Goal: Task Accomplishment & Management: Complete application form

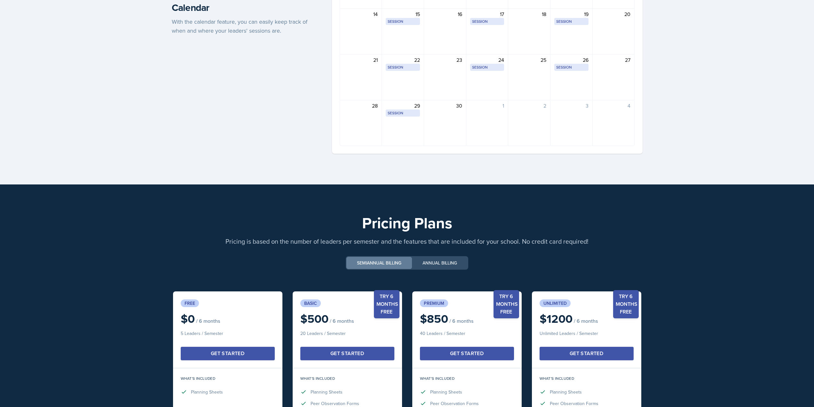
scroll to position [1245, 0]
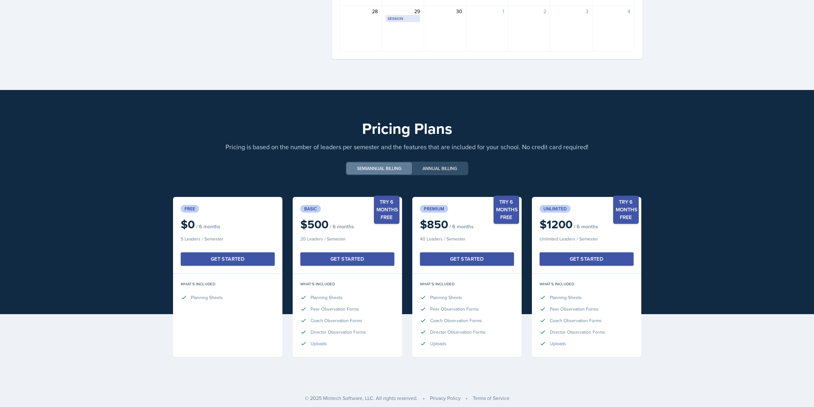
drag, startPoint x: 241, startPoint y: 262, endPoint x: 217, endPoint y: 261, distance: 24.0
click at [217, 261] on div "Get Started" at bounding box center [228, 259] width 34 height 8
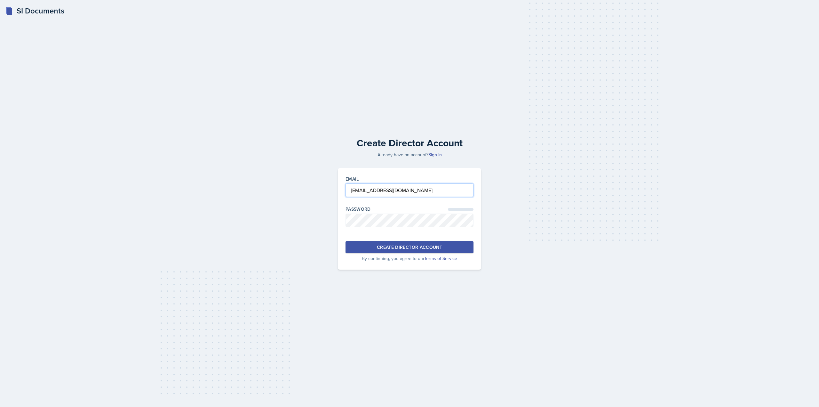
click at [364, 192] on input "cwiggi26@students.kennesaw.edu" at bounding box center [410, 189] width 128 height 13
click at [393, 188] on input "cwiggi26@students.kennesaw.edu" at bounding box center [410, 189] width 128 height 13
type input "cwiggi26@kennesaw.edu"
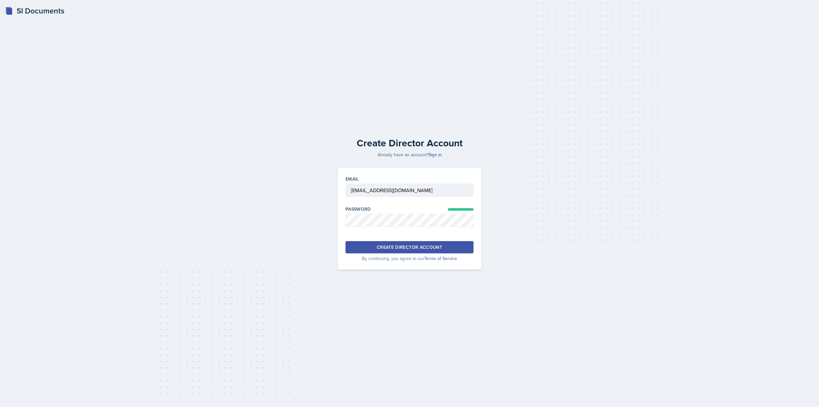
click at [319, 179] on div "Create Director Account Already have an account? Sign in Email cwiggi26@kennesa…" at bounding box center [409, 203] width 798 height 163
click at [380, 243] on button "Create Director Account" at bounding box center [410, 247] width 128 height 12
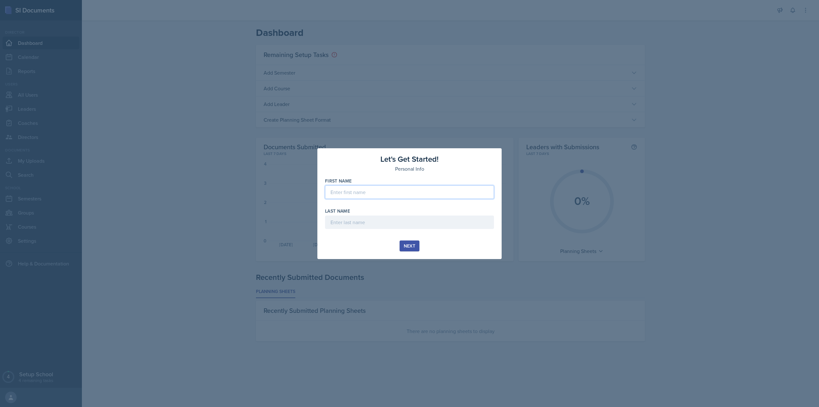
click at [417, 190] on input at bounding box center [409, 191] width 169 height 13
type input "Christian"
type input "Wiggins"
click at [410, 244] on div "Next" at bounding box center [410, 245] width 12 height 5
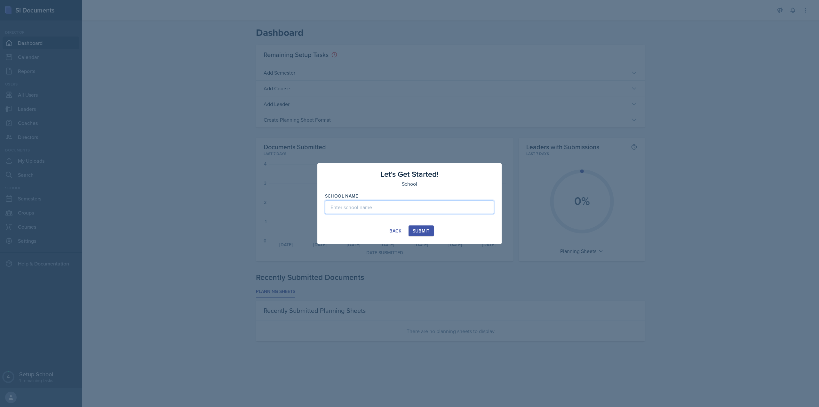
click at [409, 208] on input at bounding box center [409, 206] width 169 height 13
type input "Kennesaw State University - SASS"
click at [416, 230] on div "Submit" at bounding box center [421, 230] width 17 height 5
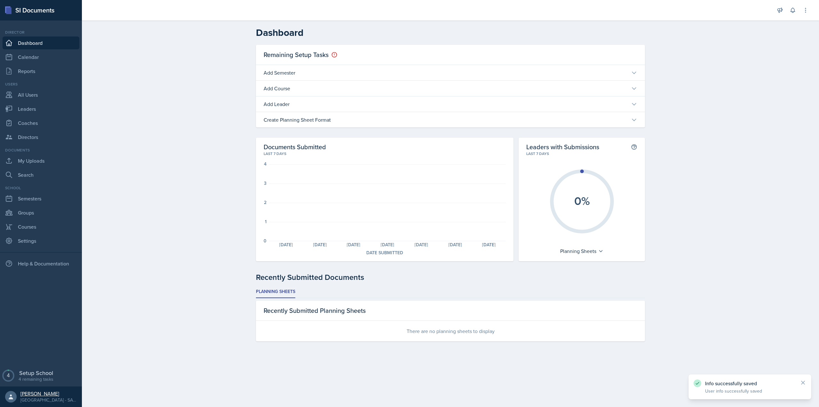
click at [33, 396] on div "[PERSON_NAME]" at bounding box center [48, 393] width 56 height 6
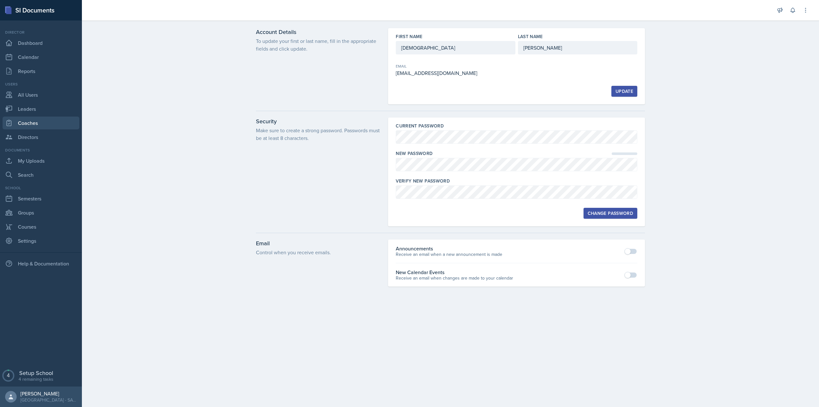
click at [37, 123] on link "Coaches" at bounding box center [41, 122] width 77 height 13
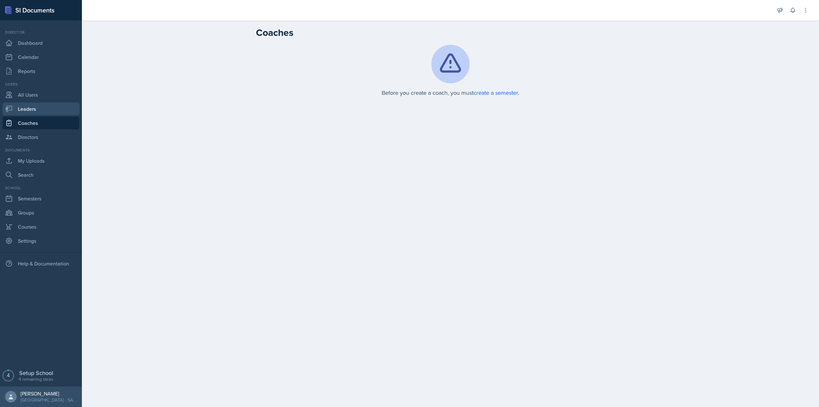
click at [42, 111] on link "Leaders" at bounding box center [41, 108] width 77 height 13
click at [30, 68] on link "Reports" at bounding box center [41, 71] width 77 height 13
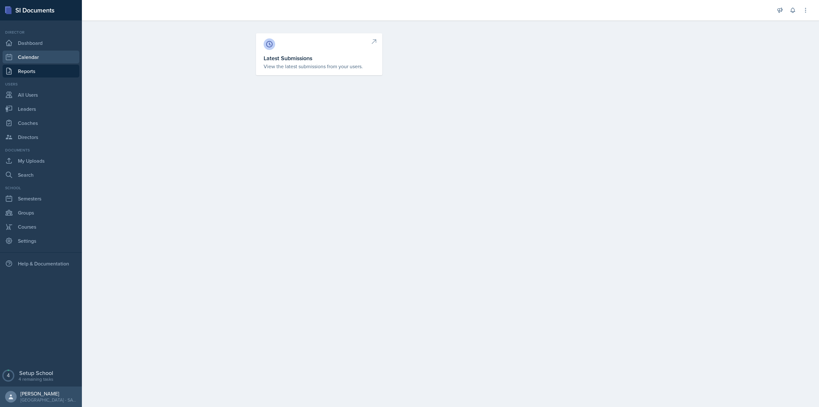
click at [34, 58] on link "Calendar" at bounding box center [41, 57] width 77 height 13
select select "1"
select select "6"
select select "PM"
select select "6"
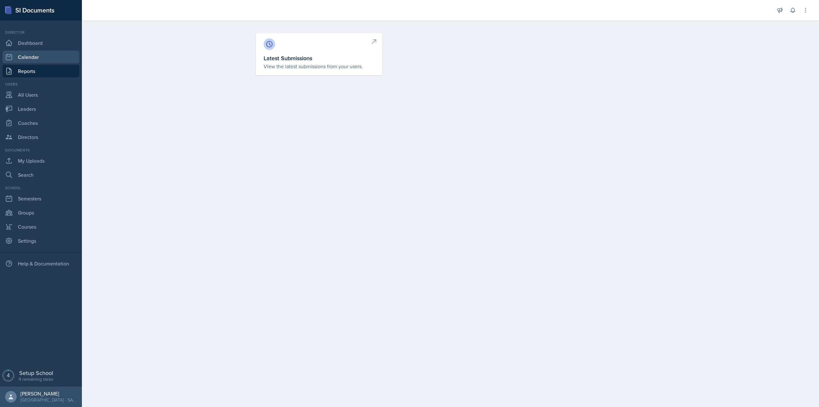
select select "30"
select select "PM"
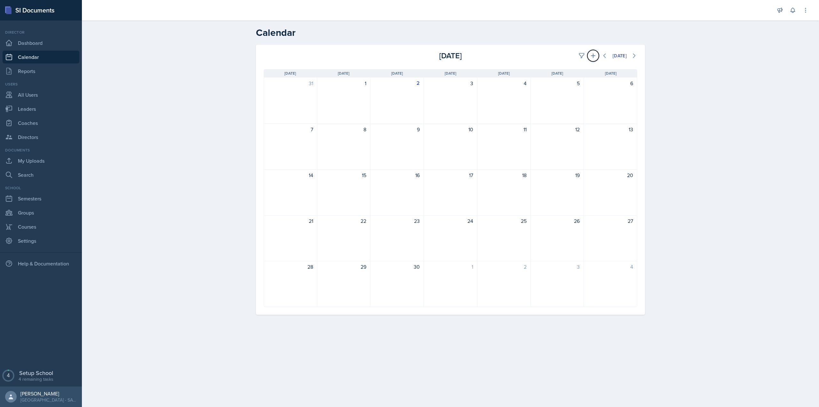
click at [596, 59] on button at bounding box center [593, 56] width 12 height 12
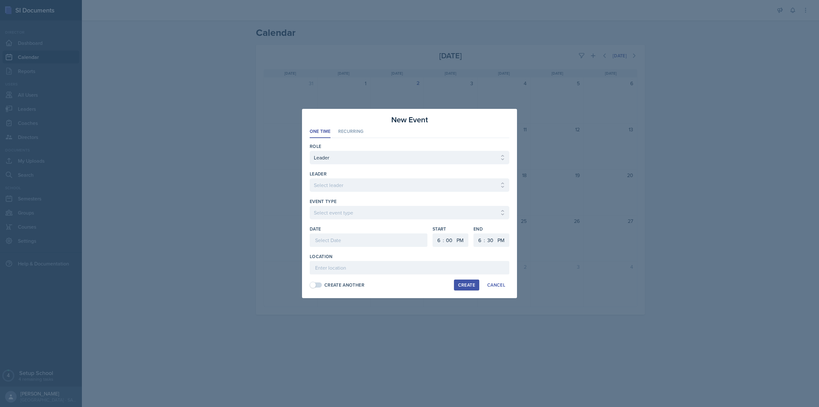
click at [408, 193] on div at bounding box center [410, 195] width 200 height 6
click at [410, 187] on select "Select leader" at bounding box center [410, 184] width 200 height 13
click at [411, 187] on select "Select leader" at bounding box center [410, 184] width 200 height 13
click at [387, 152] on select "Select Role Leader Coach Director" at bounding box center [410, 157] width 200 height 13
drag, startPoint x: 387, startPoint y: 152, endPoint x: 392, endPoint y: 159, distance: 8.8
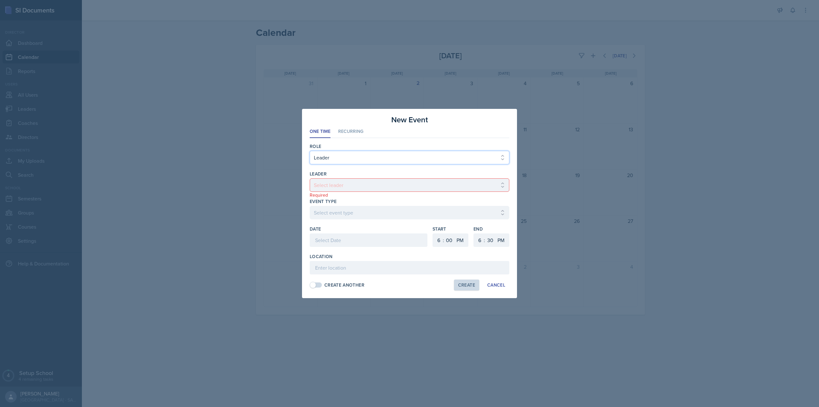
click at [387, 152] on select "Select Role Leader Coach Director" at bounding box center [410, 157] width 200 height 13
click at [501, 285] on div "Cancel" at bounding box center [496, 284] width 18 height 5
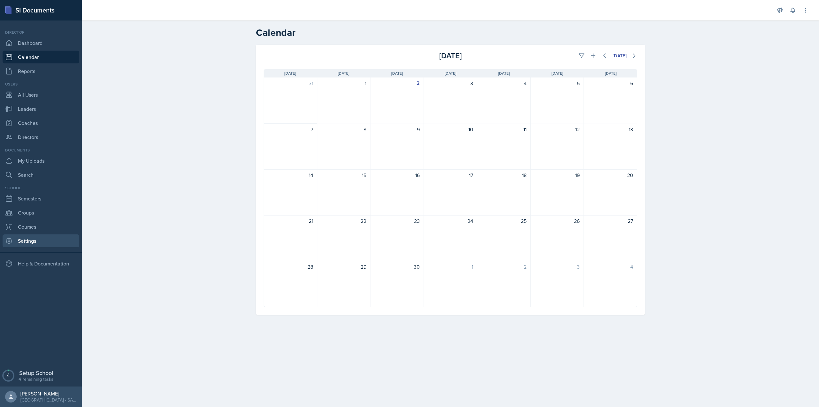
click at [31, 236] on link "Settings" at bounding box center [41, 240] width 77 height 13
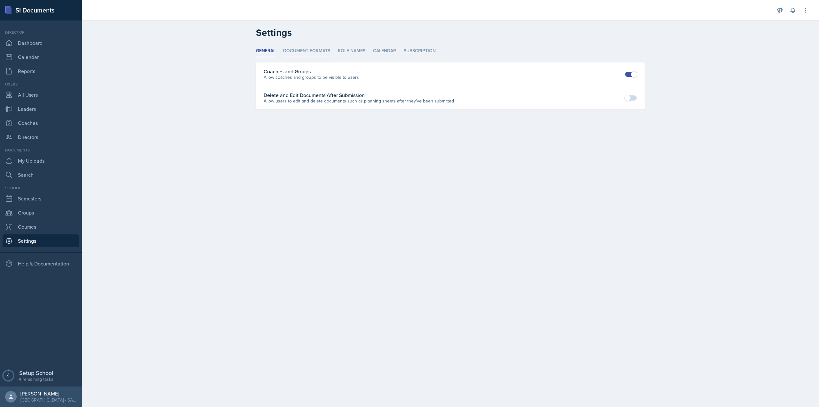
click at [324, 50] on li "Document Formats" at bounding box center [306, 51] width 47 height 12
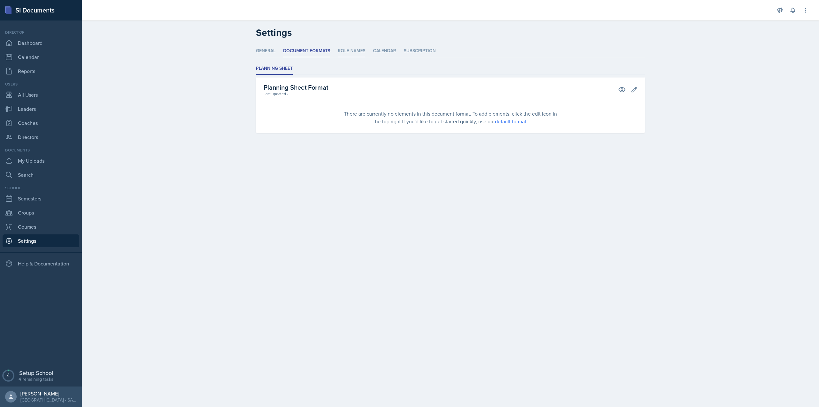
click at [342, 49] on li "Role Names" at bounding box center [352, 51] width 28 height 12
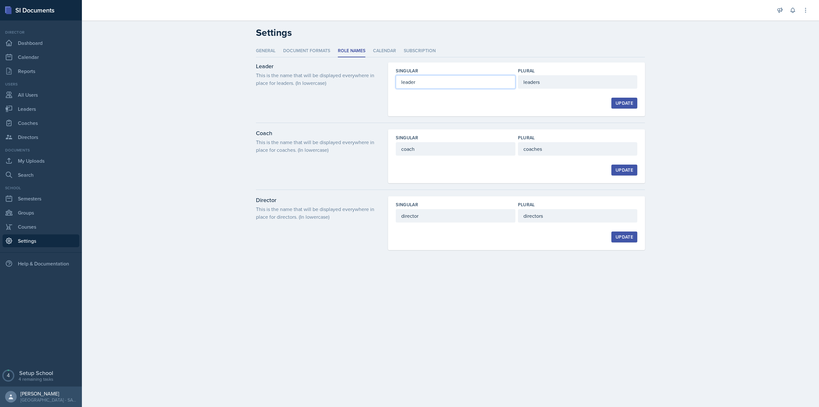
click at [437, 88] on input "leader" at bounding box center [455, 81] width 119 height 13
click at [437, 85] on input "leader" at bounding box center [455, 81] width 119 height 13
type input "si leader"
click at [442, 147] on input "coach" at bounding box center [455, 148] width 119 height 13
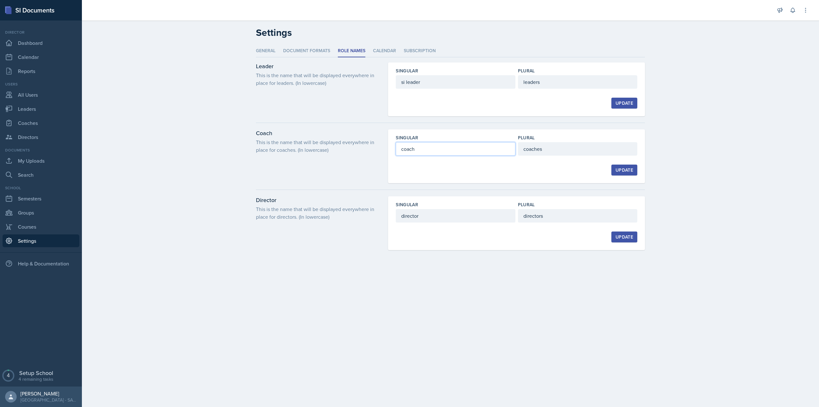
click at [441, 147] on input "coach" at bounding box center [455, 148] width 119 height 13
type input "team lead"
click at [433, 214] on input "director" at bounding box center [455, 215] width 119 height 13
type input "si professional staff"
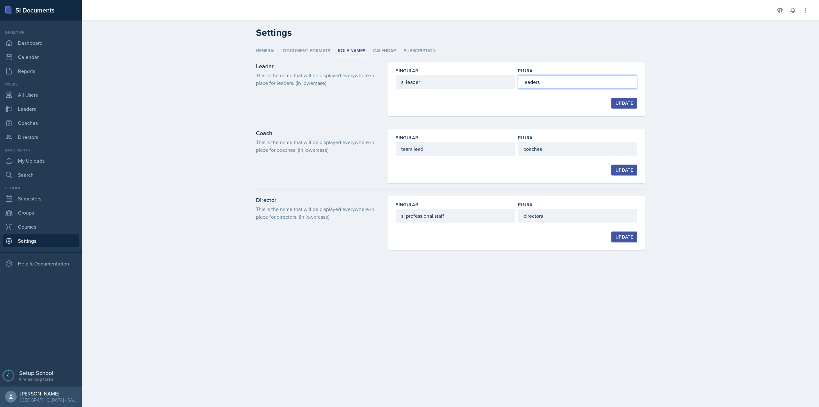
click at [546, 82] on input "leaders" at bounding box center [577, 81] width 119 height 13
type input "si leaders"
click at [554, 147] on input "coaches" at bounding box center [577, 148] width 119 height 13
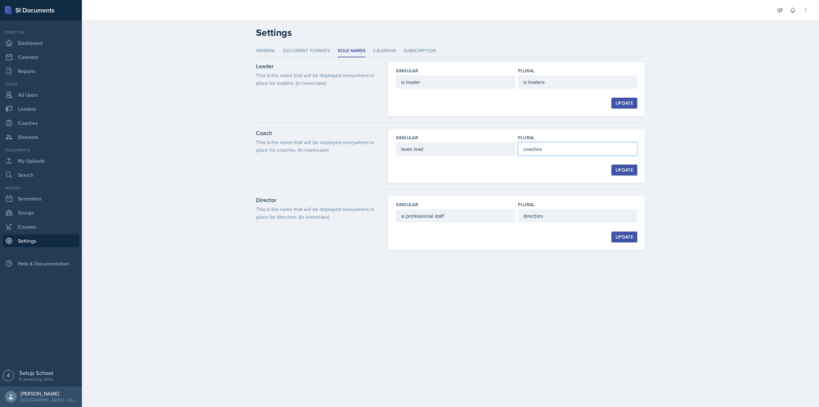
click at [554, 147] on input "coaches" at bounding box center [577, 148] width 119 height 13
type input "team leads"
click at [539, 218] on input "directors" at bounding box center [577, 215] width 119 height 13
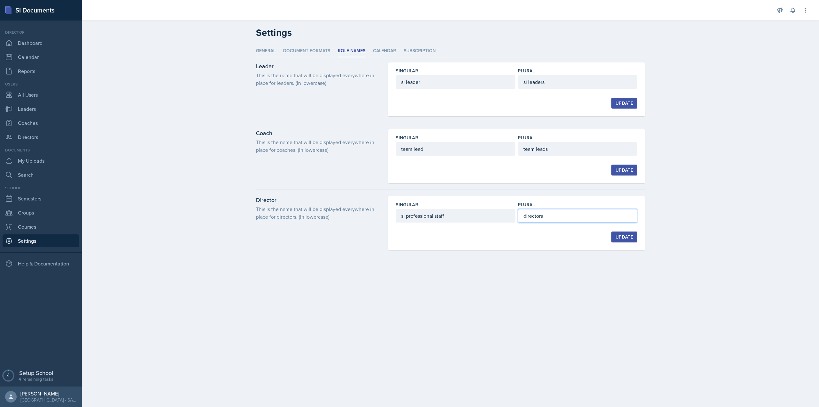
type input "p"
type input "d"
type input "si professional staff members"
click at [486, 218] on input "si professional staff" at bounding box center [455, 215] width 119 height 13
type input "si professional staff member"
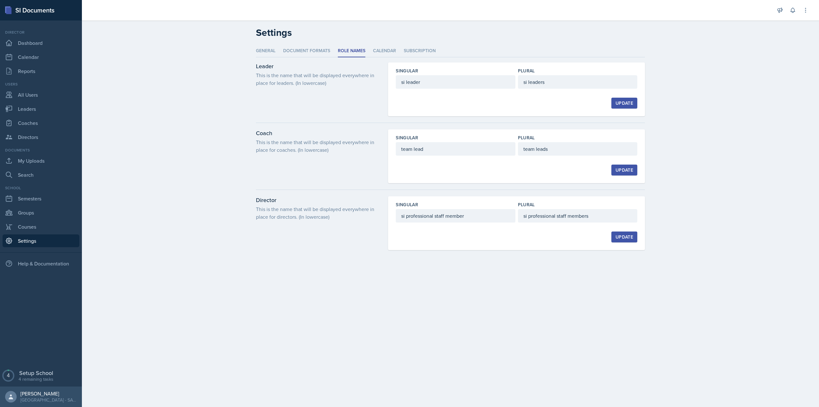
click at [626, 237] on div "Update" at bounding box center [625, 236] width 18 height 5
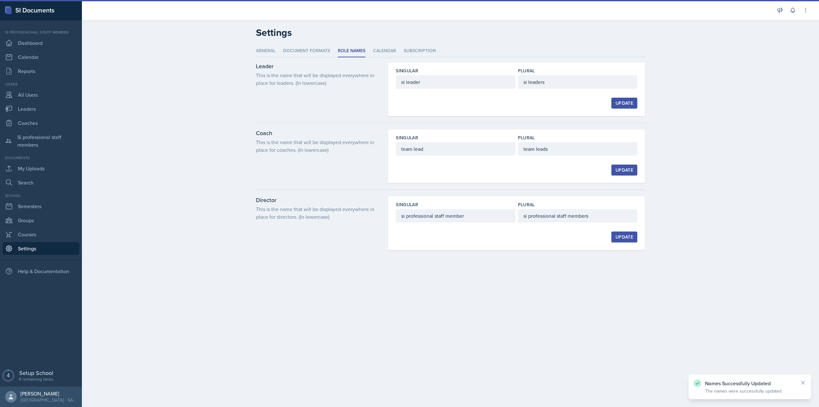
click at [624, 171] on div "Update" at bounding box center [625, 169] width 18 height 5
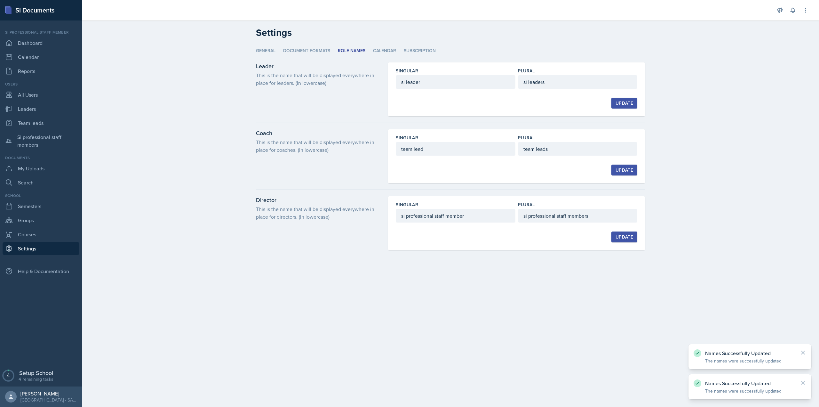
click at [628, 103] on div "Update" at bounding box center [625, 102] width 18 height 5
click at [45, 41] on link "Dashboard" at bounding box center [41, 42] width 77 height 13
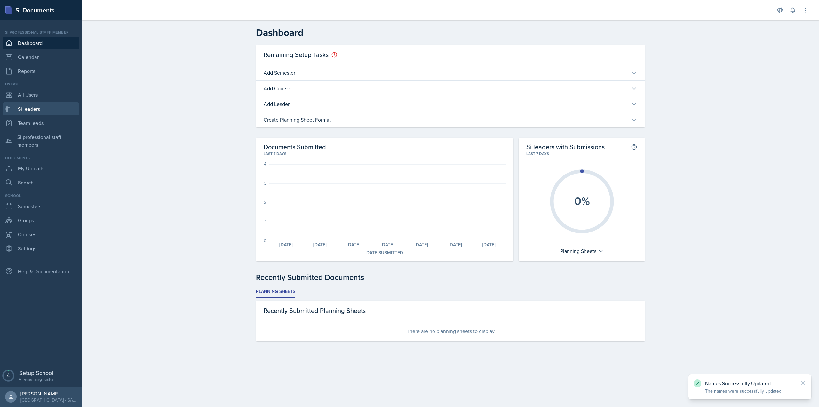
click at [49, 108] on link "Si leaders" at bounding box center [41, 108] width 77 height 13
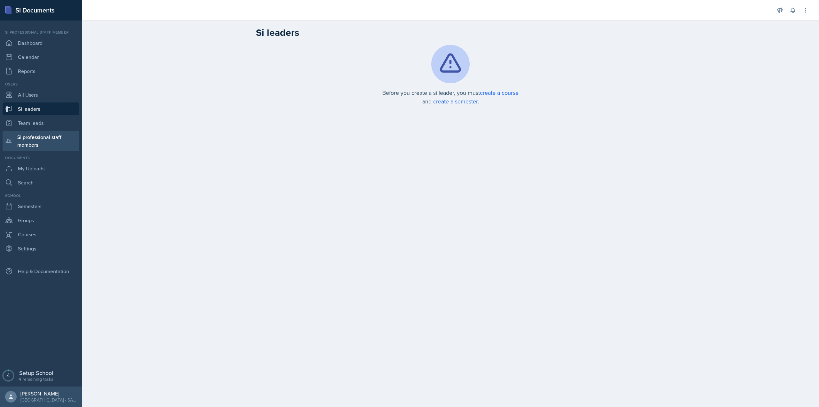
click at [40, 138] on link "Si professional staff members" at bounding box center [41, 141] width 77 height 20
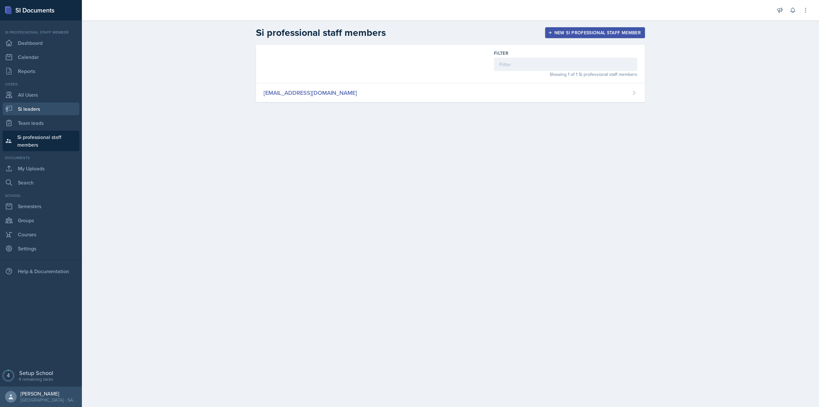
click at [47, 112] on link "Si leaders" at bounding box center [41, 108] width 77 height 13
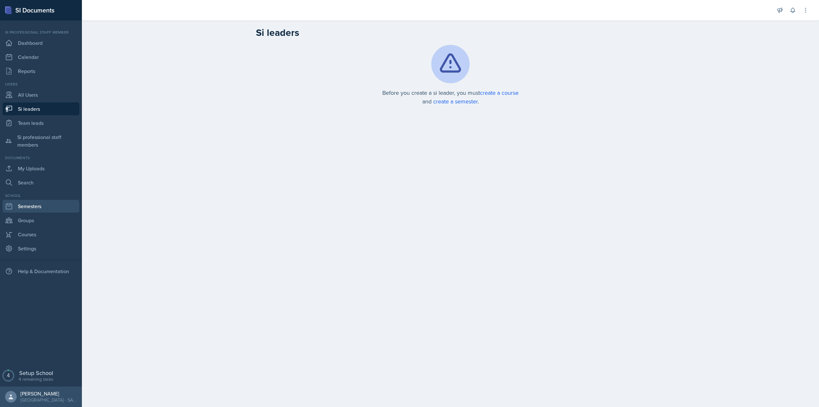
click at [34, 204] on link "Semesters" at bounding box center [41, 206] width 77 height 13
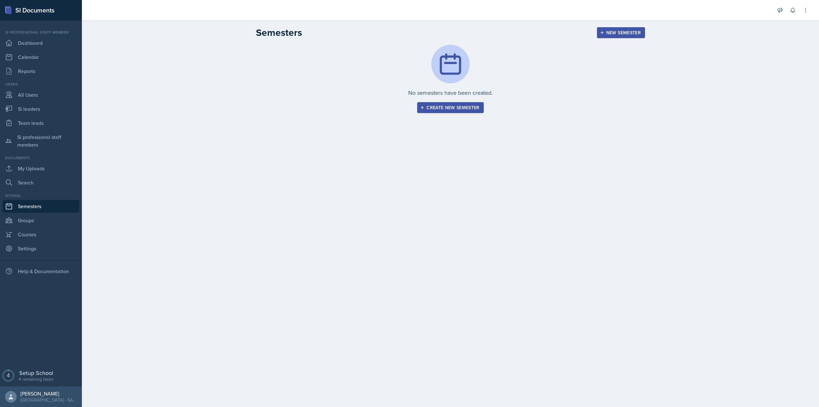
click at [429, 106] on div "Create new semester" at bounding box center [450, 107] width 58 height 5
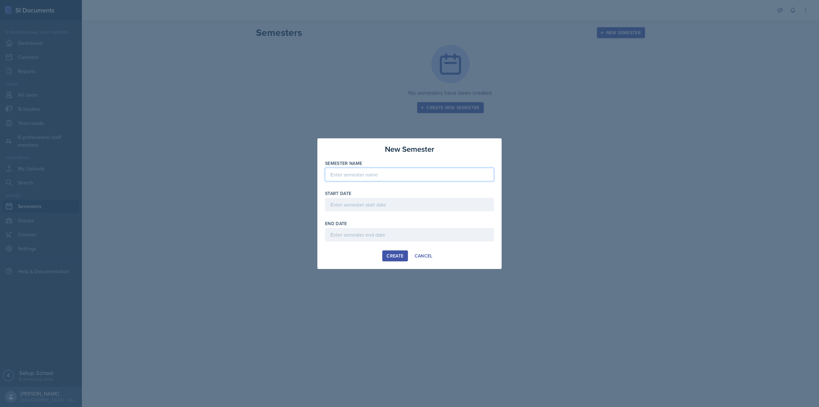
click at [393, 180] on input at bounding box center [409, 174] width 169 height 13
click at [413, 253] on button "Cancel" at bounding box center [423, 255] width 26 height 11
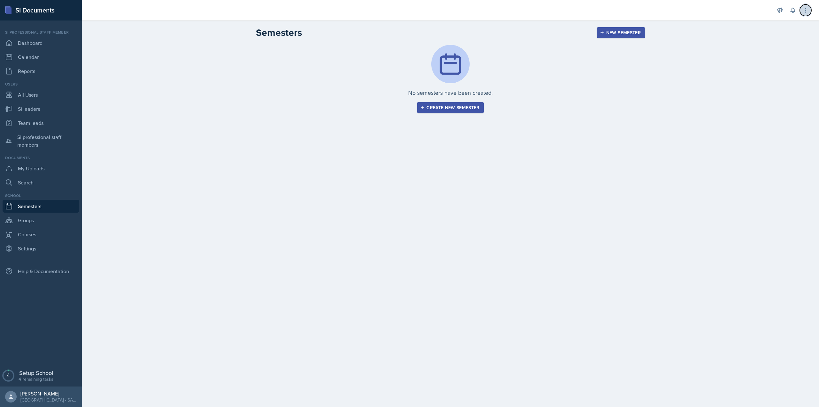
click at [807, 9] on icon at bounding box center [805, 10] width 6 height 6
click at [48, 396] on div "Kennesaw State University - SASS" at bounding box center [48, 399] width 56 height 6
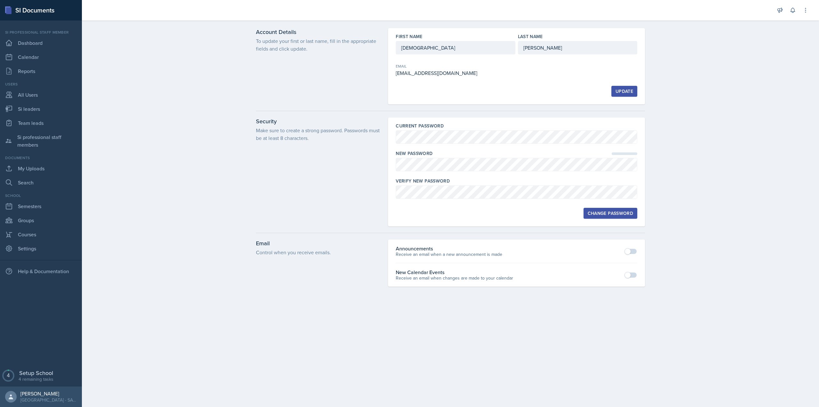
click at [25, 255] on nav "Si professional staff member Dashboard Calendar Reports Users All Users Si lead…" at bounding box center [41, 192] width 82 height 344
click at [28, 252] on link "Settings" at bounding box center [41, 248] width 77 height 13
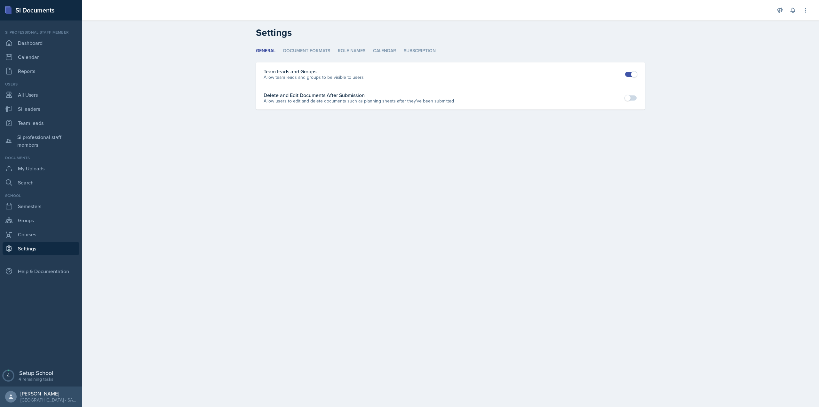
click at [424, 43] on header "Settings" at bounding box center [450, 32] width 737 height 24
click at [421, 50] on li "Subscription" at bounding box center [420, 51] width 32 height 12
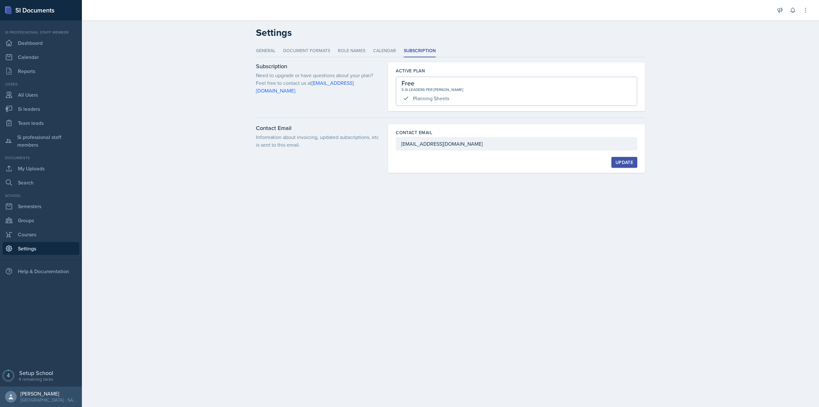
click at [426, 96] on span "Planning Sheets" at bounding box center [431, 98] width 36 height 6
click at [371, 50] on ul "General Document Formats Role Names Calendar Subscription" at bounding box center [450, 51] width 389 height 12
click at [357, 51] on li "Role Names" at bounding box center [352, 51] width 28 height 12
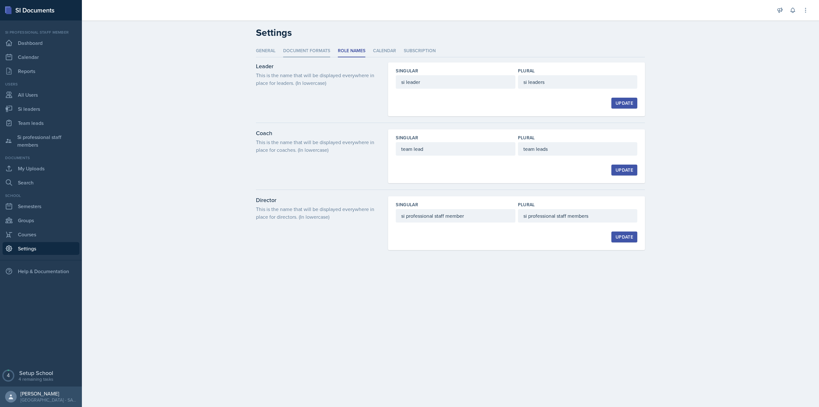
click at [317, 53] on li "Document Formats" at bounding box center [306, 51] width 47 height 12
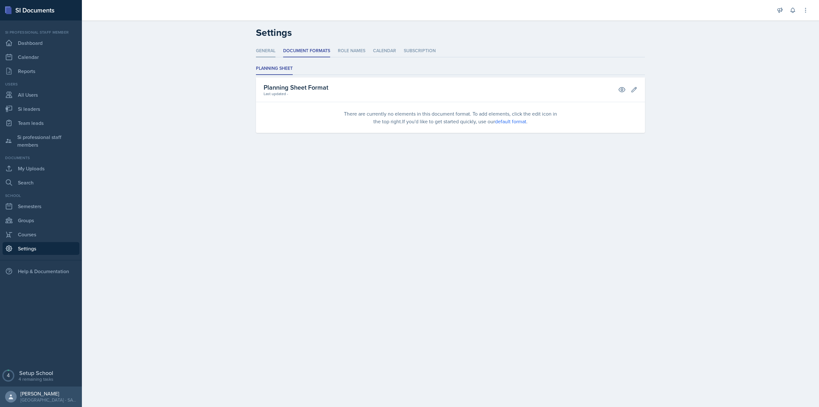
click at [270, 51] on li "General" at bounding box center [266, 51] width 20 height 12
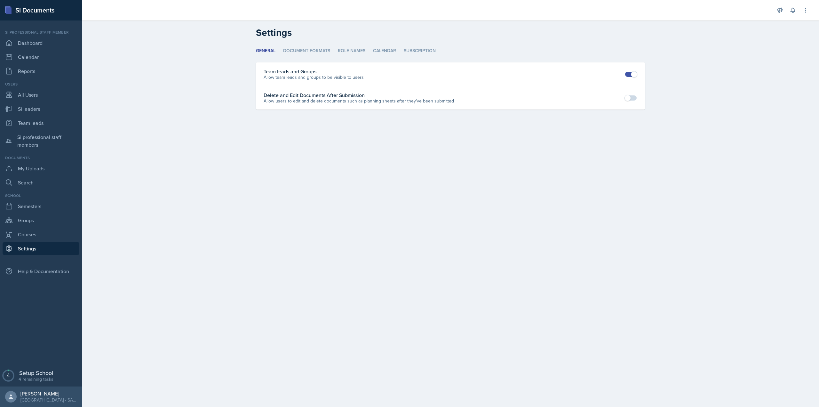
click at [400, 53] on ul "General Document Formats Role Names Calendar Subscription" at bounding box center [450, 51] width 389 height 12
drag, startPoint x: 55, startPoint y: 44, endPoint x: 49, endPoint y: 76, distance: 32.9
click at [55, 43] on link "Dashboard" at bounding box center [41, 42] width 77 height 13
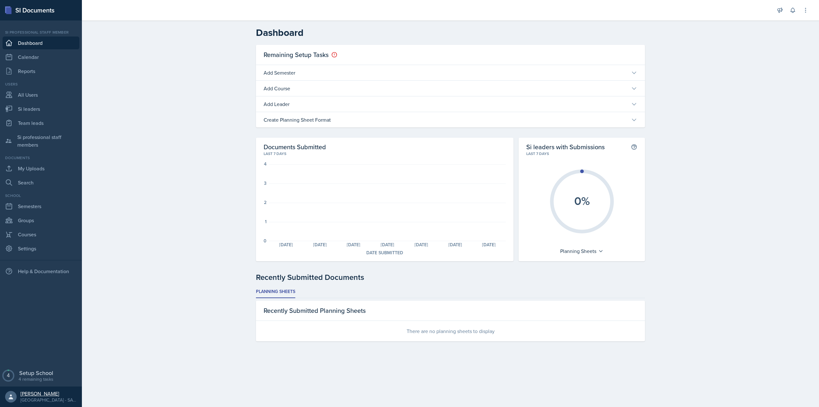
click at [29, 398] on div "Kennesaw State University - SASS" at bounding box center [48, 399] width 56 height 6
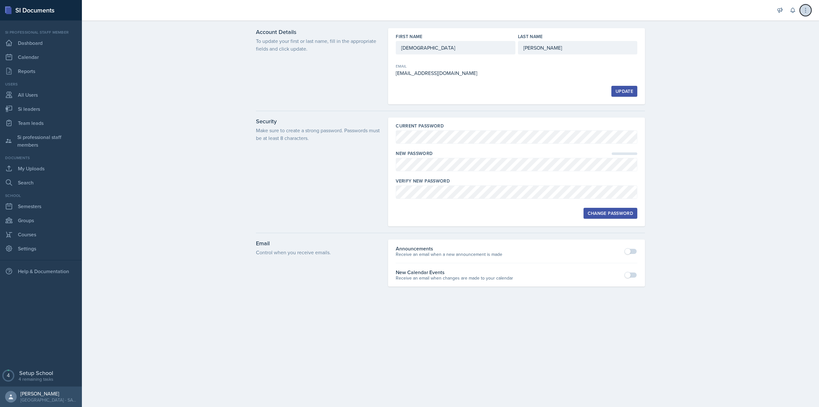
click at [806, 8] on icon at bounding box center [805, 10] width 6 height 6
click at [763, 88] on div "Sign Out" at bounding box center [773, 90] width 20 height 8
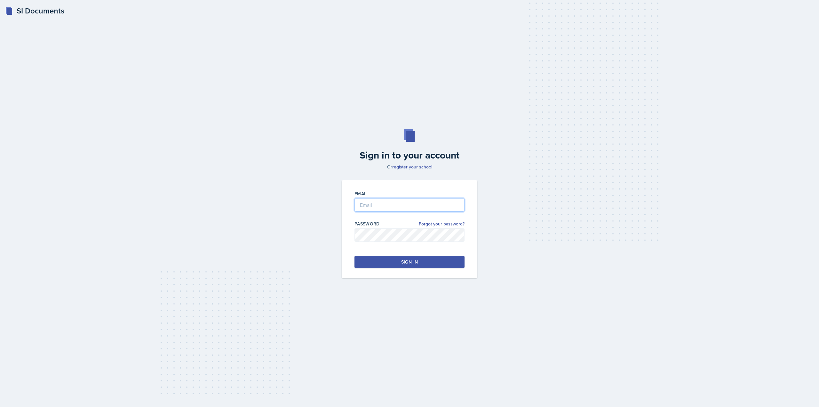
type input "cwiggi26@students.kennesaw.edu"
click at [408, 266] on button "Sign in" at bounding box center [409, 262] width 110 height 12
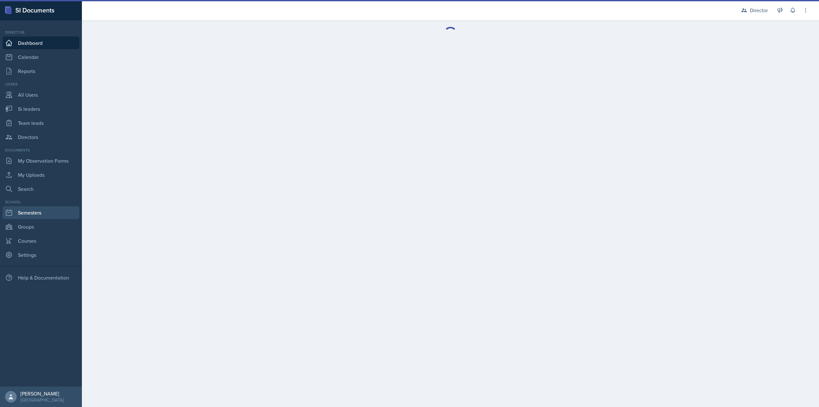
click at [43, 215] on link "Semesters" at bounding box center [41, 212] width 77 height 13
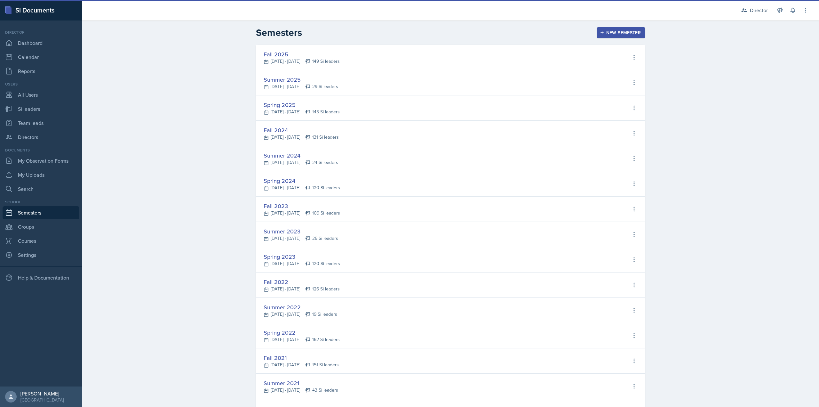
click at [603, 36] on button "New Semester" at bounding box center [621, 32] width 48 height 11
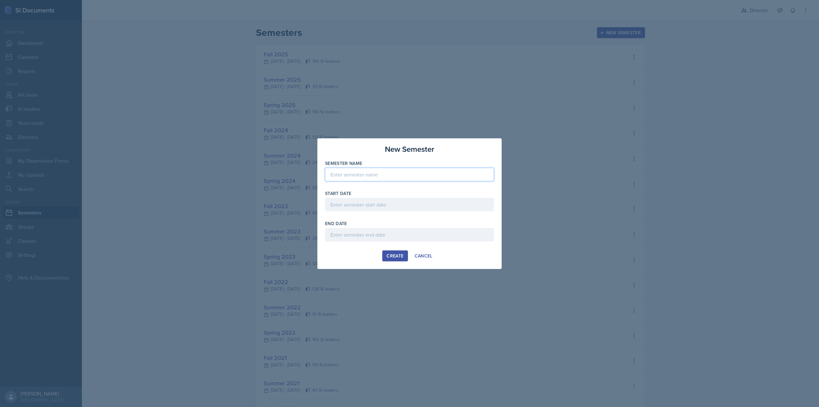
click at [388, 177] on input at bounding box center [409, 174] width 169 height 13
type input "FALL 2025 - SASS"
click at [355, 202] on div at bounding box center [409, 204] width 169 height 13
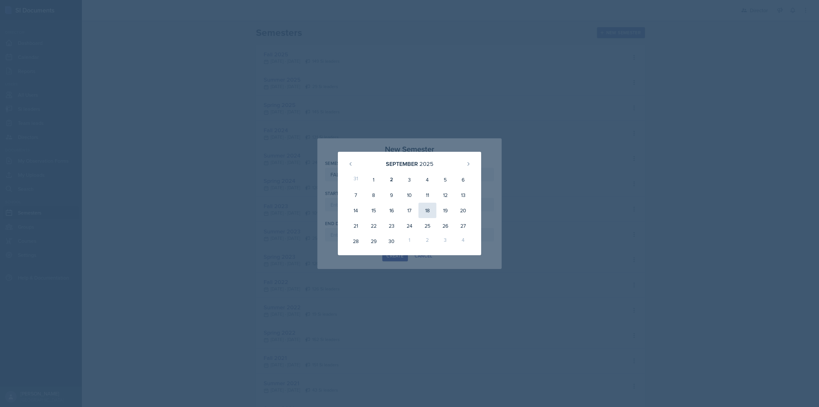
click at [0, 0] on div "18" at bounding box center [0, 0] width 0 height 0
type input "September 18th, 2025"
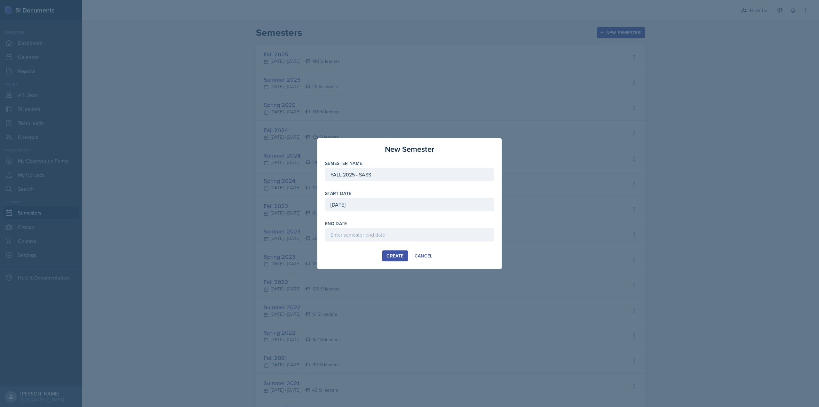
click at [342, 234] on div at bounding box center [409, 234] width 169 height 13
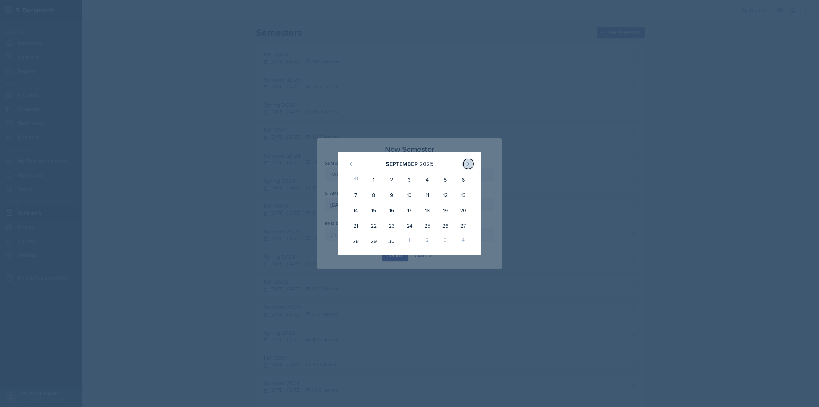
click at [468, 168] on button at bounding box center [468, 164] width 10 height 10
click at [469, 160] on button at bounding box center [468, 164] width 10 height 10
click at [0, 0] on div "8" at bounding box center [0, 0] width 0 height 0
type input "December 8th, 2025"
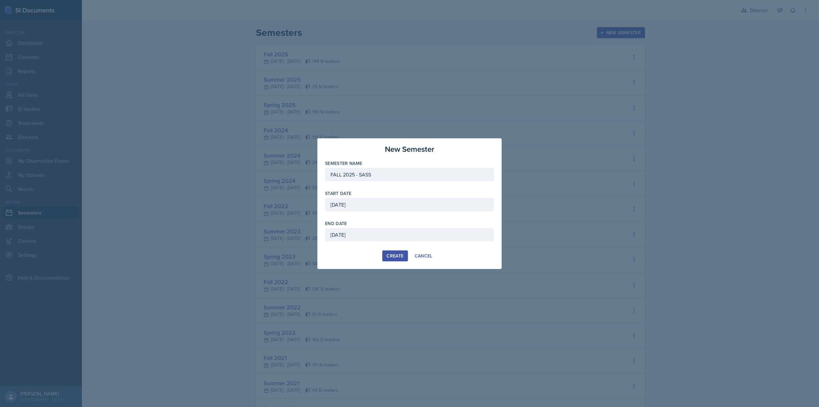
click at [399, 257] on div "Create" at bounding box center [394, 255] width 17 height 5
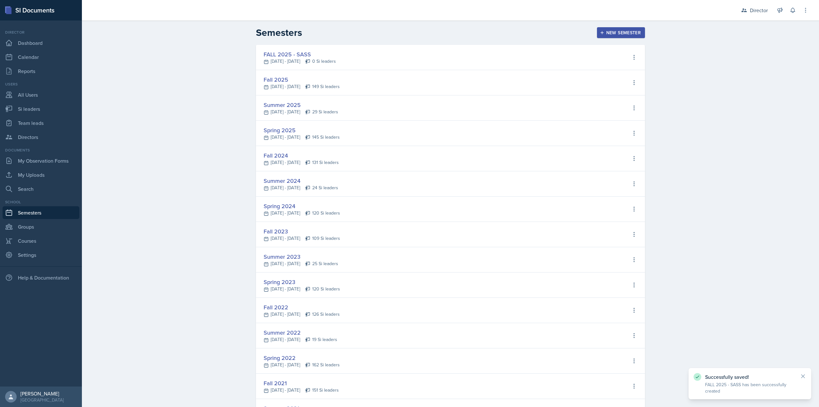
click at [336, 55] on div "FALL 2025 - SASS" at bounding box center [300, 54] width 72 height 9
click at [631, 59] on icon at bounding box center [634, 57] width 6 height 6
click at [614, 73] on div "View Si leaders" at bounding box center [608, 71] width 35 height 8
select select "bc29f256-49a0-4d66-ab80-5b35a02d3c94"
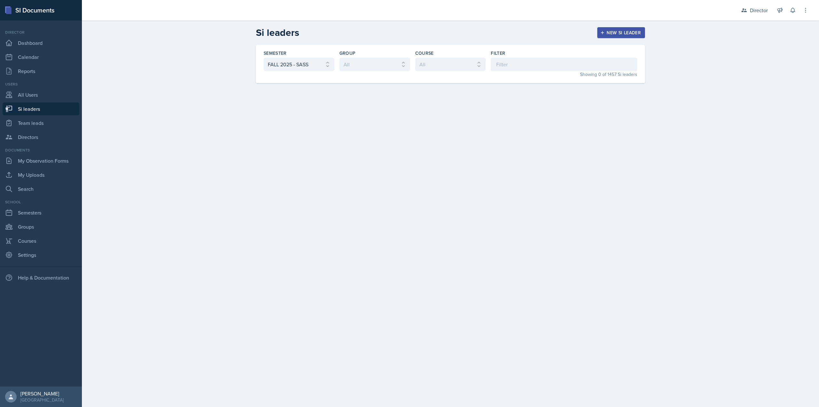
click at [633, 30] on div "New Si leader" at bounding box center [620, 32] width 39 height 5
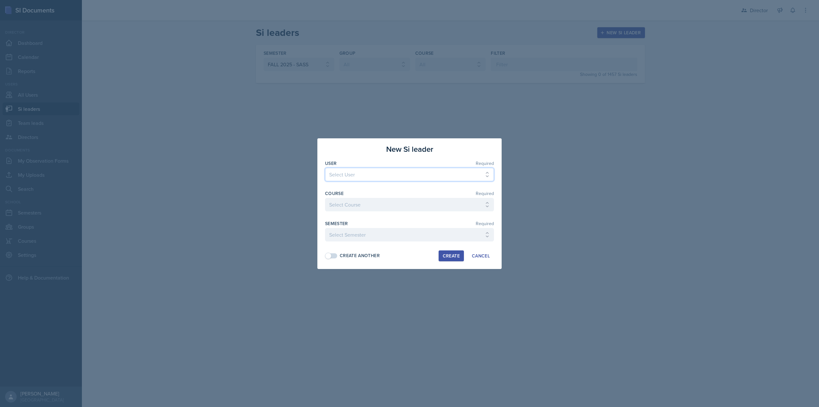
click at [360, 173] on select "Select User Dylan Abair Eden Abebe Asmin Acharya Fredrik Ackander Courtney Adai…" at bounding box center [409, 174] width 169 height 13
select select "0c65aff8-1e80-4a7a-9c64-2d1962f1f4d4"
click at [325, 168] on select "Select User Dylan Abair Eden Abebe Asmin Acharya Fredrik Ackander Courtney Adai…" at bounding box center [409, 174] width 169 height 13
click at [363, 203] on select "Select Course ACCT 2101 ACCT 2102 ACCT 4050 ANTH 1102 ANTH 3301 ARCH 1000 ARCH …" at bounding box center [409, 204] width 169 height 13
select select "834e4a61-10d2-4b52-98e1-66666996b5f0"
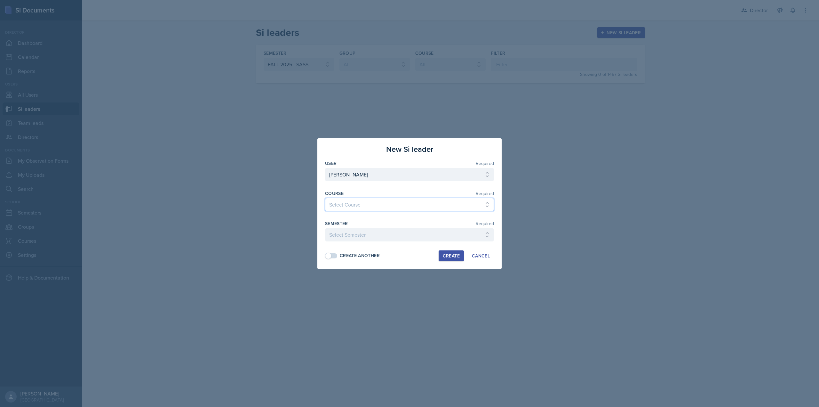
click at [325, 198] on select "Select Course ACCT 2101 ACCT 2102 ACCT 4050 ANTH 1102 ANTH 3301 ARCH 1000 ARCH …" at bounding box center [409, 204] width 169 height 13
click at [359, 225] on div "Semester Required" at bounding box center [409, 223] width 169 height 6
click at [355, 235] on select "Select Semester FALL 2025 - SASS Fall 2025 Summer 2025 Spring 2025 Fall 2024 Su…" at bounding box center [409, 234] width 169 height 13
select select "bc29f256-49a0-4d66-ab80-5b35a02d3c94"
click at [325, 228] on select "Select Semester FALL 2025 - SASS Fall 2025 Summer 2025 Spring 2025 Fall 2024 Su…" at bounding box center [409, 234] width 169 height 13
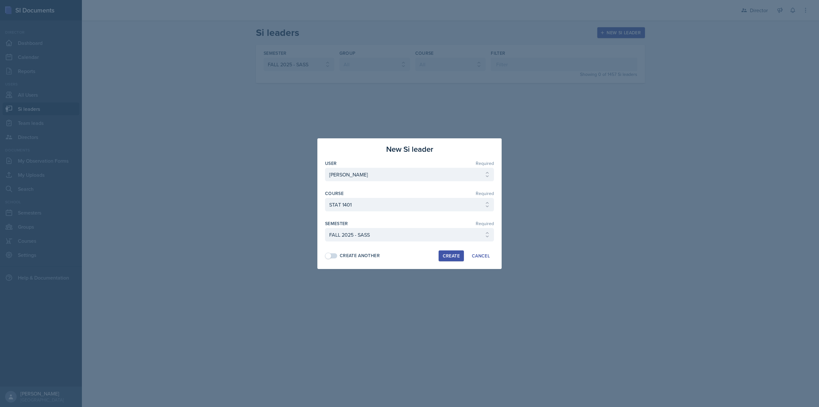
click at [367, 257] on div "Create Another" at bounding box center [360, 255] width 40 height 7
click at [448, 257] on div "Create" at bounding box center [451, 255] width 17 height 5
select select
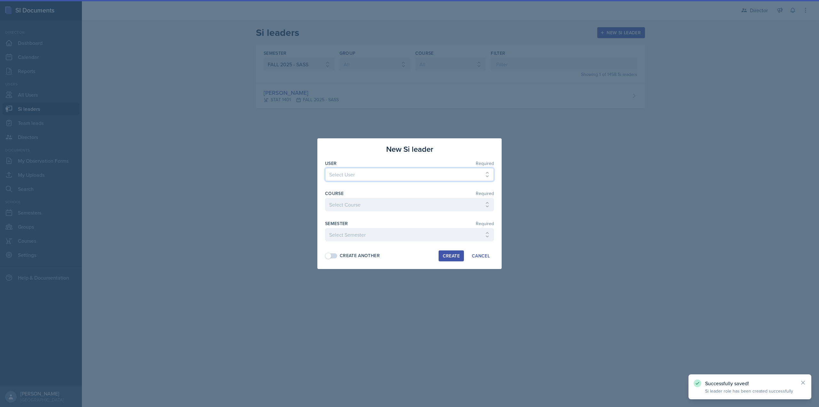
click at [370, 173] on select "Select User Dylan Abair Eden Abebe Asmin Acharya Fredrik Ackander Courtney Adai…" at bounding box center [409, 174] width 169 height 13
select select "2436eb77-375e-4447-9980-27eb3dd2463d"
click at [325, 168] on select "Select User Dylan Abair Eden Abebe Asmin Acharya Fredrik Ackander Courtney Adai…" at bounding box center [409, 174] width 169 height 13
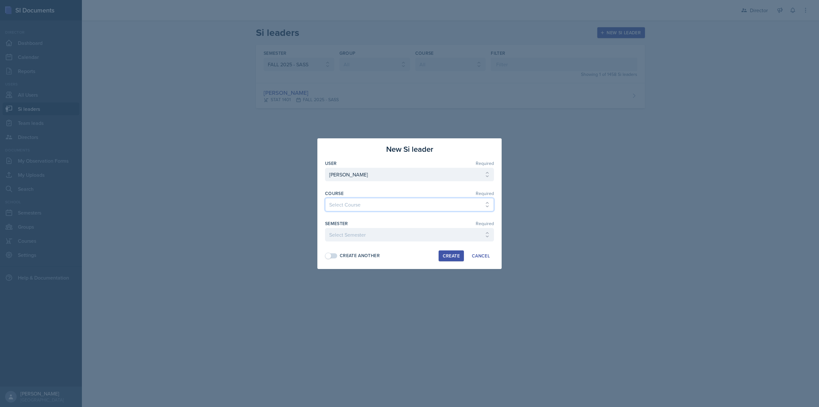
click at [416, 201] on select "Select Course ACCT 2101 ACCT 2102 ACCT 4050 ANTH 1102 ANTH 3301 ARCH 1000 ARCH …" at bounding box center [409, 204] width 169 height 13
select select "7af7e509-a96f-40a7-91fb-963a61fbbc4a"
click at [325, 198] on select "Select Course ACCT 2101 ACCT 2102 ACCT 4050 ANTH 1102 ANTH 3301 ARCH 1000 ARCH …" at bounding box center [409, 204] width 169 height 13
click at [482, 257] on div "Cancel" at bounding box center [481, 255] width 18 height 5
select select
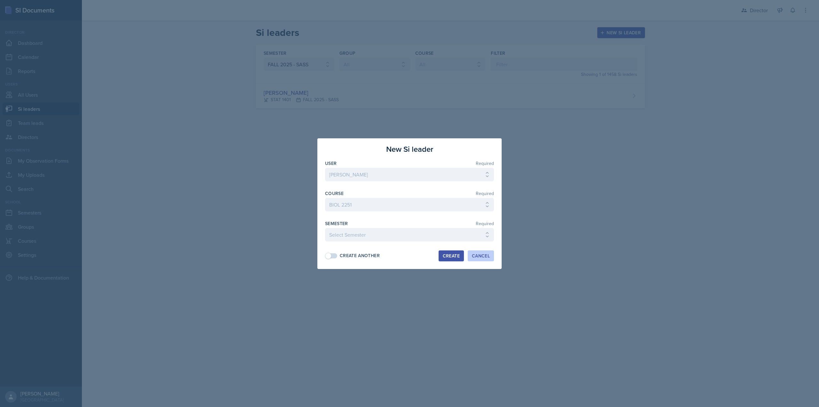
select select
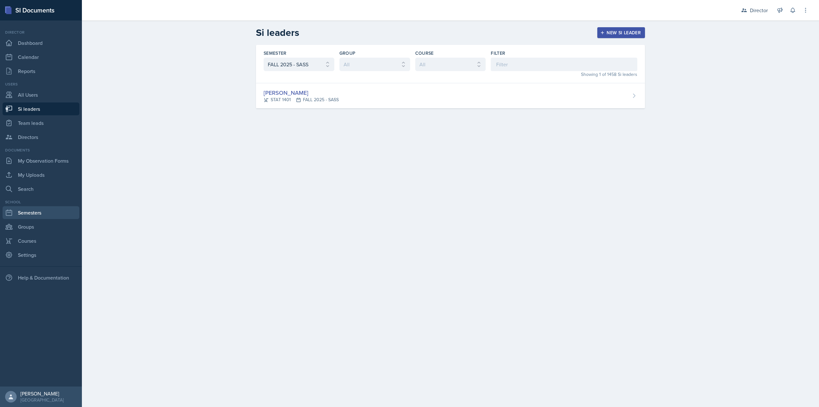
click at [41, 216] on link "Semesters" at bounding box center [41, 212] width 77 height 13
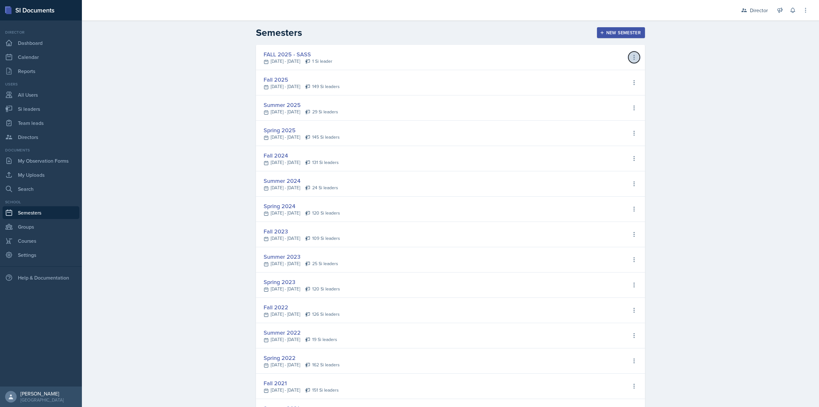
click at [628, 60] on button at bounding box center [634, 58] width 12 height 12
click at [606, 97] on div "Delete semester" at bounding box center [609, 96] width 37 height 8
drag, startPoint x: 479, startPoint y: 53, endPoint x: 401, endPoint y: 62, distance: 78.6
click at [480, 52] on div "FALL 2025 - SASS Sep 18th, 2025 - Dec 8th, 2025 1 Si leader View Si leaders Edi…" at bounding box center [450, 57] width 389 height 25
click at [258, 53] on div "FALL 2025 - SASS Sep 18th, 2025 - Dec 8th, 2025 1 Si leader View Si leaders Edi…" at bounding box center [450, 57] width 389 height 25
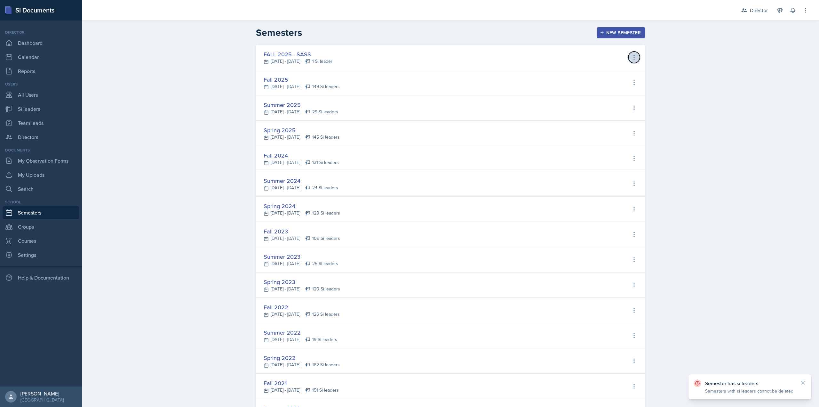
click at [630, 54] on button at bounding box center [634, 58] width 12 height 12
click at [622, 69] on div "View Si leaders" at bounding box center [608, 71] width 35 height 8
select select "bc29f256-49a0-4d66-ab80-5b35a02d3c94"
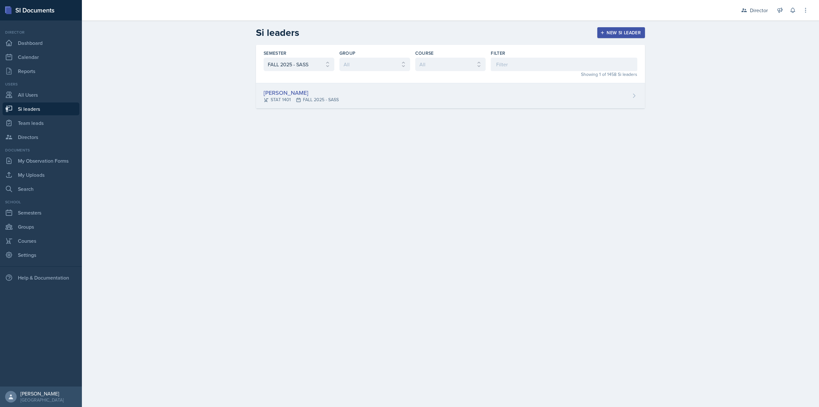
click at [625, 96] on div "McKenzie King STAT 1401 FALL 2025 - SASS" at bounding box center [450, 95] width 389 height 25
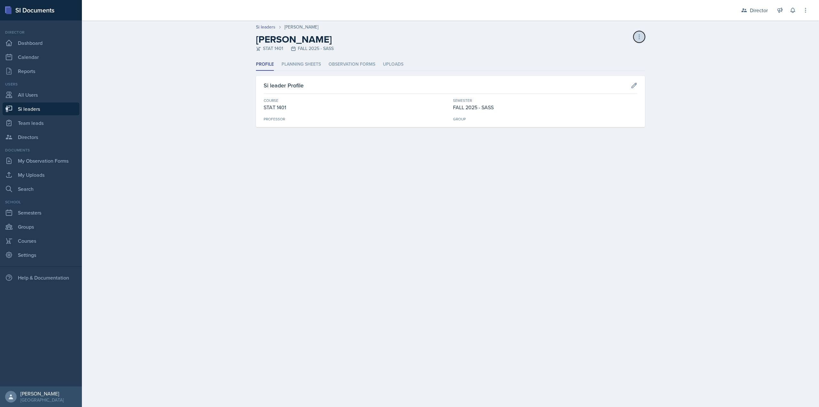
click at [642, 38] on button at bounding box center [639, 37] width 12 height 12
click at [634, 45] on div "Delete Si leader" at bounding box center [611, 54] width 61 height 20
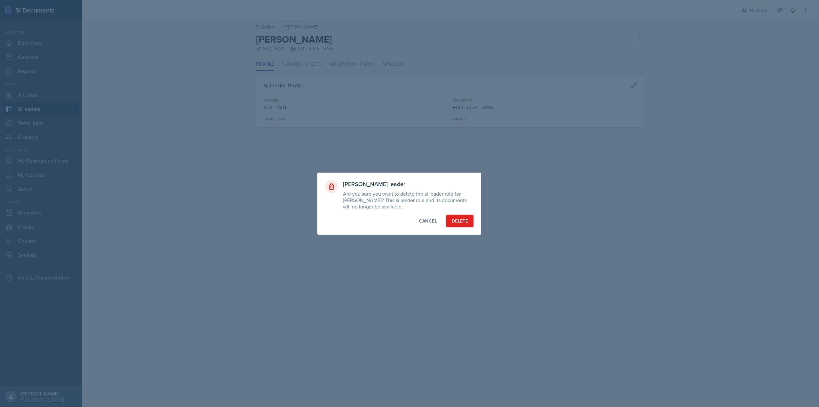
click at [458, 218] on div "Delete" at bounding box center [460, 221] width 16 height 6
select select "bc29f256-49a0-4d66-ab80-5b35a02d3c94"
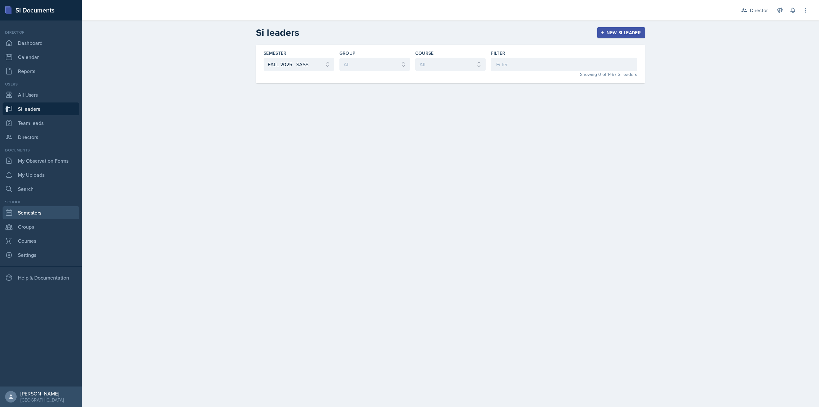
click at [44, 216] on link "Semesters" at bounding box center [41, 212] width 77 height 13
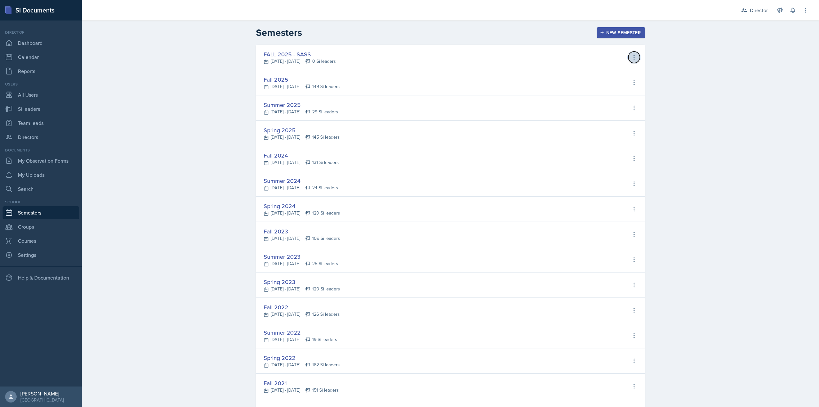
click at [631, 57] on icon at bounding box center [634, 57] width 6 height 6
click at [608, 95] on div "Delete semester" at bounding box center [609, 96] width 37 height 8
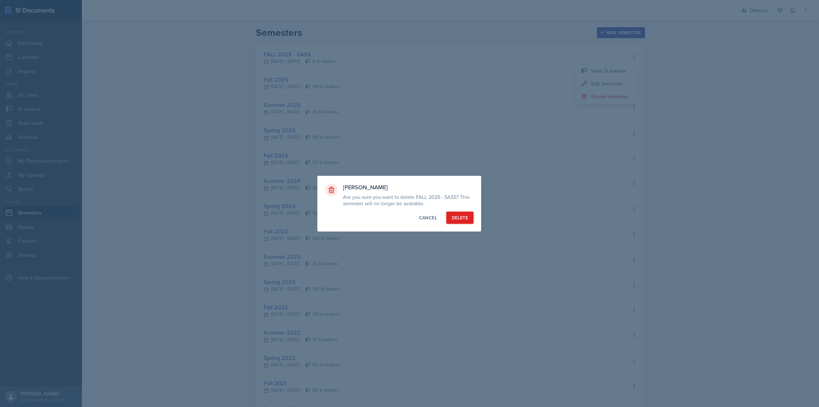
click at [452, 222] on button "Delete" at bounding box center [459, 217] width 27 height 12
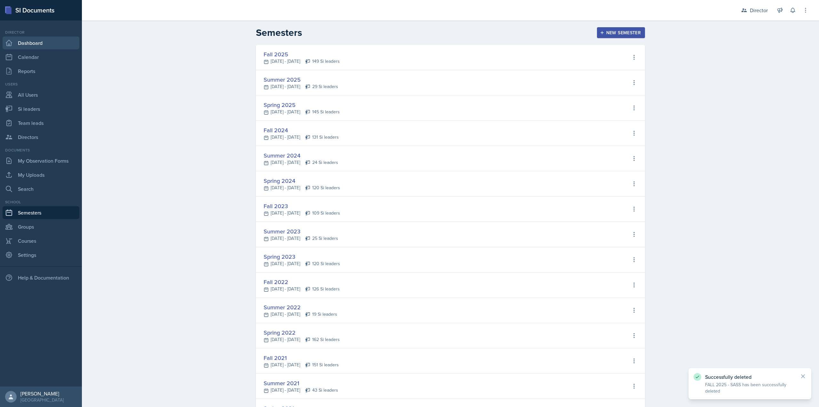
click at [24, 44] on link "Dashboard" at bounding box center [41, 42] width 77 height 13
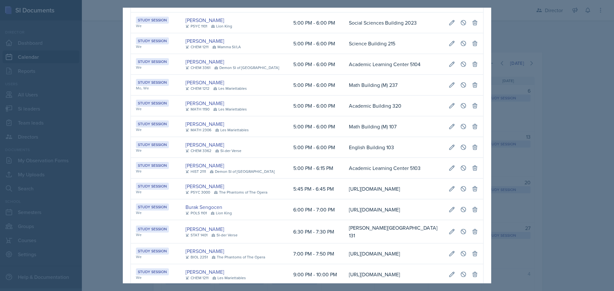
scroll to position [864, 0]
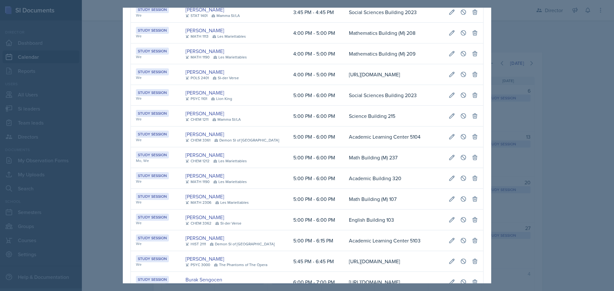
drag, startPoint x: 532, startPoint y: 53, endPoint x: 503, endPoint y: 56, distance: 29.3
click at [532, 53] on div at bounding box center [307, 145] width 614 height 291
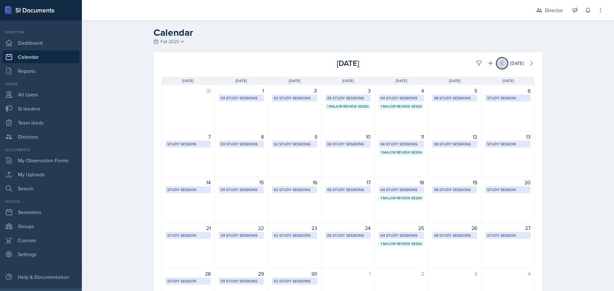
click at [499, 63] on icon at bounding box center [502, 63] width 6 height 6
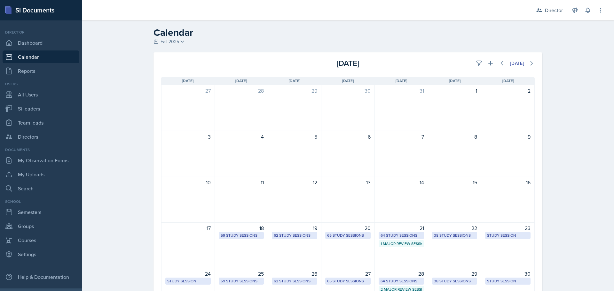
click at [237, 255] on div "18 59 Study Sessions" at bounding box center [241, 246] width 53 height 46
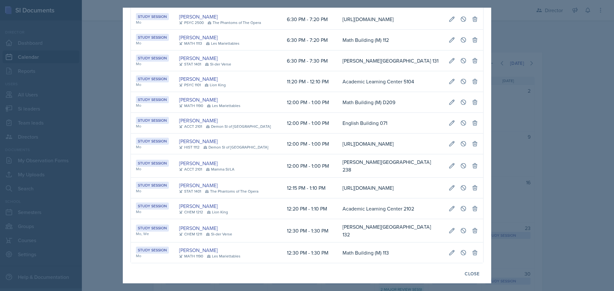
scroll to position [1024, 0]
click at [556, 119] on div at bounding box center [307, 145] width 614 height 291
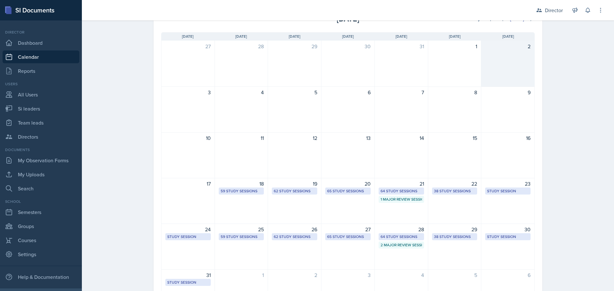
scroll to position [0, 0]
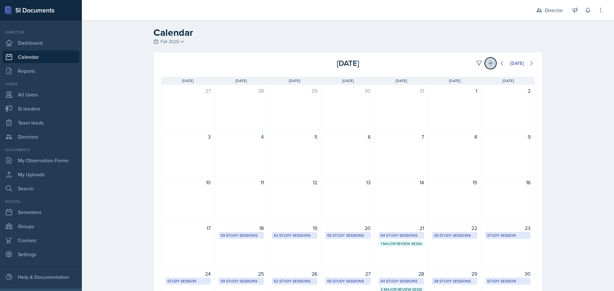
click at [490, 64] on icon at bounding box center [491, 63] width 6 height 6
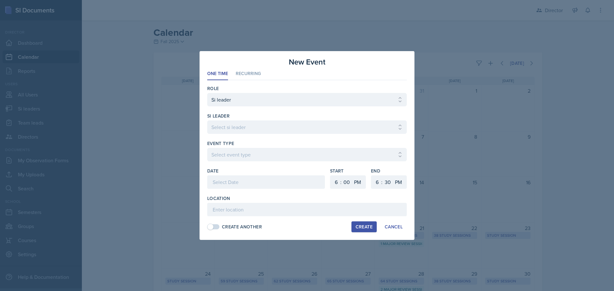
click at [227, 138] on div at bounding box center [307, 137] width 200 height 6
click at [242, 77] on li "Recurring" at bounding box center [248, 74] width 25 height 12
click at [225, 119] on label "si leader" at bounding box center [218, 116] width 22 height 6
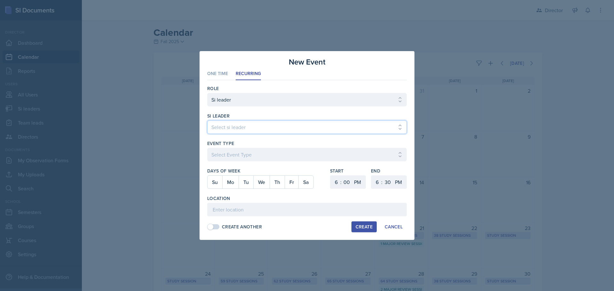
click at [223, 129] on select "Select si leader [PERSON_NAME] [PERSON_NAME] [PERSON_NAME] [PERSON_NAME] [PERSO…" at bounding box center [307, 127] width 200 height 13
select select "32bd1468-5985-4ffb-aaa5-e4faee211699"
click at [207, 121] on select "Select si leader [PERSON_NAME] [PERSON_NAME] [PERSON_NAME] [PERSON_NAME] [PERSO…" at bounding box center [307, 127] width 200 height 13
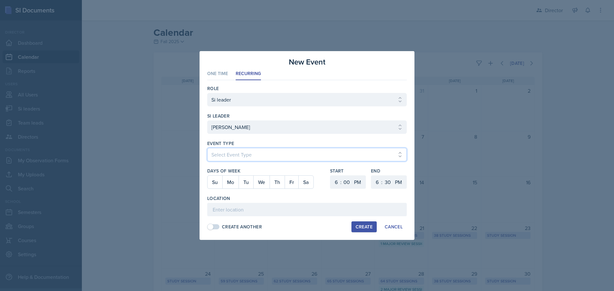
click at [217, 154] on select "Select Event Type Major Review Session Study Session" at bounding box center [307, 154] width 200 height 13
select select "d66089cd-5ee7-4f89-a345-f1bdd1643066"
click at [207, 148] on select "Select Event Type Major Review Session Study Session" at bounding box center [307, 154] width 200 height 13
click at [229, 183] on button "Mo" at bounding box center [230, 182] width 16 height 13
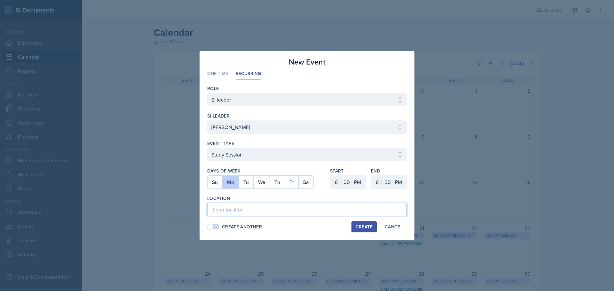
click at [229, 207] on input at bounding box center [307, 209] width 200 height 13
type input "[PERSON_NAME][GEOGRAPHIC_DATA] 129"
click at [333, 182] on select "1 2 3 4 5 6 7 8 9 10 11 12" at bounding box center [335, 182] width 10 height 13
click at [330, 176] on select "1 2 3 4 5 6 7 8 9 10 11 12" at bounding box center [335, 182] width 10 height 13
select select "1"
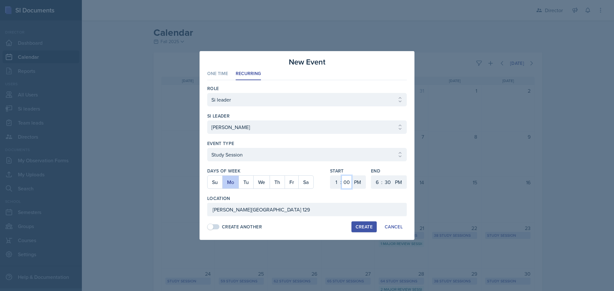
select select "30"
select select "2"
click at [246, 227] on div "Create Another" at bounding box center [242, 227] width 40 height 7
click at [361, 228] on div "Create" at bounding box center [364, 227] width 17 height 5
select select
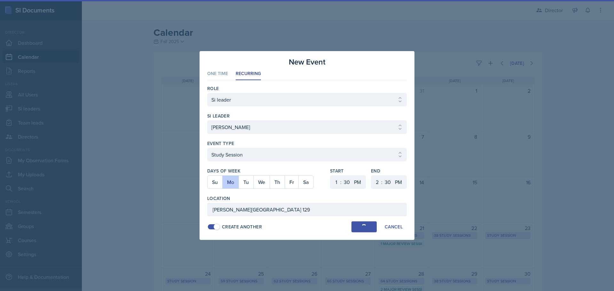
select select
select select "6"
select select "0"
select select "6"
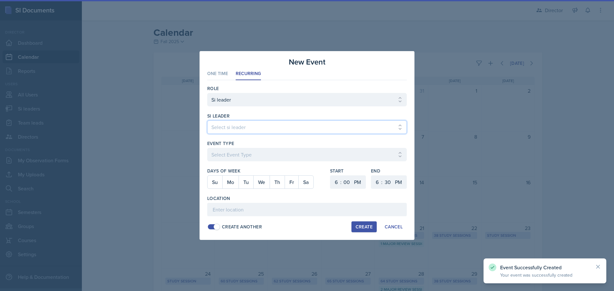
click at [240, 127] on select "Select si leader [PERSON_NAME] [PERSON_NAME] [PERSON_NAME] [PERSON_NAME] [PERSO…" at bounding box center [307, 127] width 200 height 13
select select "32bd1468-5985-4ffb-aaa5-e4faee211699"
click at [207, 121] on select "Select si leader [PERSON_NAME] [PERSON_NAME] [PERSON_NAME] [PERSON_NAME] [PERSO…" at bounding box center [307, 127] width 200 height 13
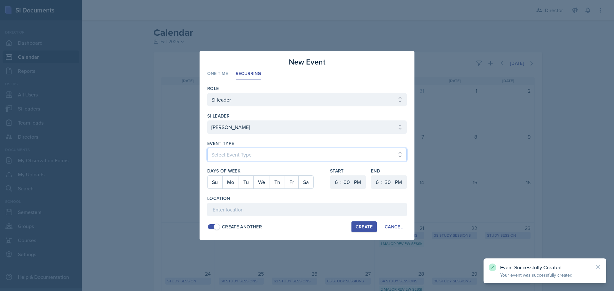
select select "d66089cd-5ee7-4f89-a345-f1bdd1643066"
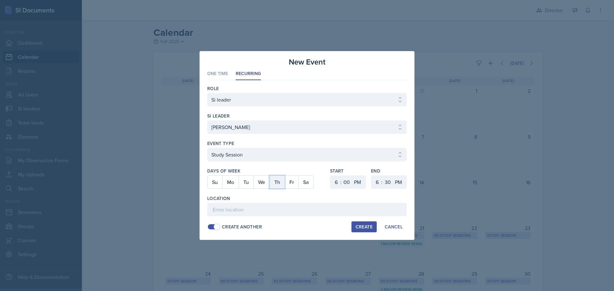
click at [278, 182] on button "Th" at bounding box center [277, 182] width 15 height 13
click at [336, 182] on select "1 2 3 4 5 6 7 8 9 10 11 12" at bounding box center [335, 182] width 10 height 13
select select "12"
click at [330, 176] on select "1 2 3 4 5 6 7 8 9 10 11 12" at bounding box center [335, 182] width 10 height 13
select select "45"
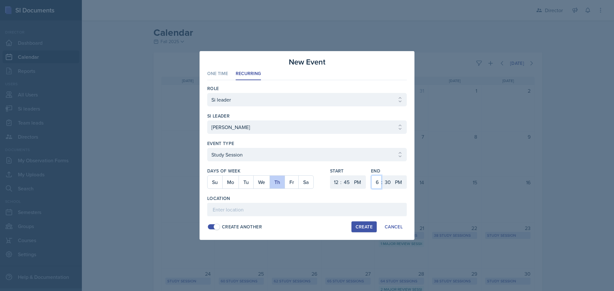
select select "10"
select select "25"
click at [377, 182] on select "1 2 3 4 5 6 7 8 9 10 11 12" at bounding box center [376, 182] width 10 height 13
select select "1"
click at [371, 176] on select "1 2 3 4 5 6 7 8 9 10 11 12" at bounding box center [376, 182] width 10 height 13
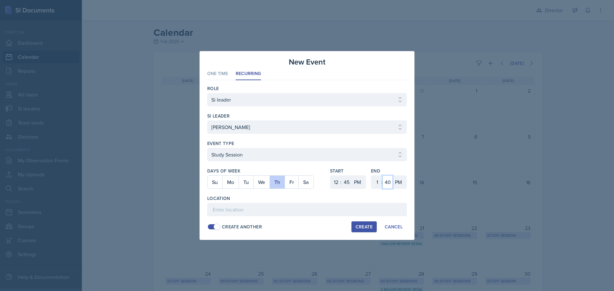
select select "45"
type input "[PERSON_NAME][GEOGRAPHIC_DATA] 129"
click at [234, 226] on div "Create Another" at bounding box center [242, 227] width 40 height 7
click at [368, 231] on button "Create" at bounding box center [364, 227] width 25 height 11
select select
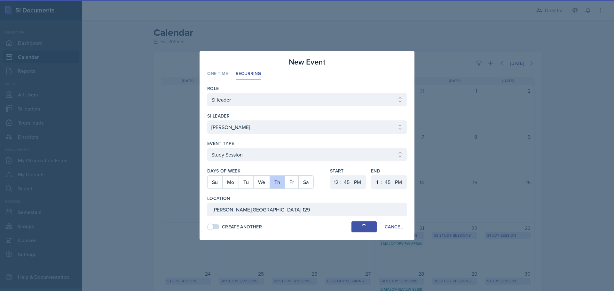
select select
select select "6"
select select "0"
select select "6"
select select "30"
